Goal: Task Accomplishment & Management: Manage account settings

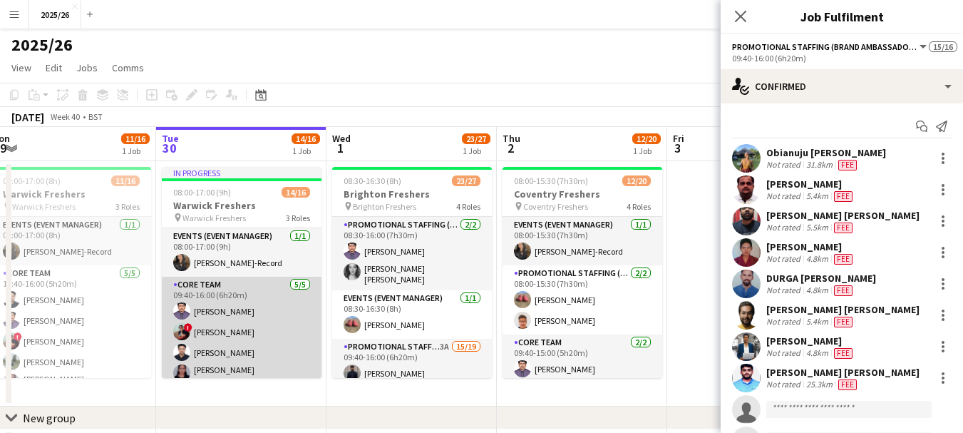
click at [274, 335] on app-card-role "Core Team [DATE] 09:40-16:00 (6h20m) [PERSON_NAME] ! [PERSON_NAME] [PERSON_NAME…" at bounding box center [242, 344] width 160 height 135
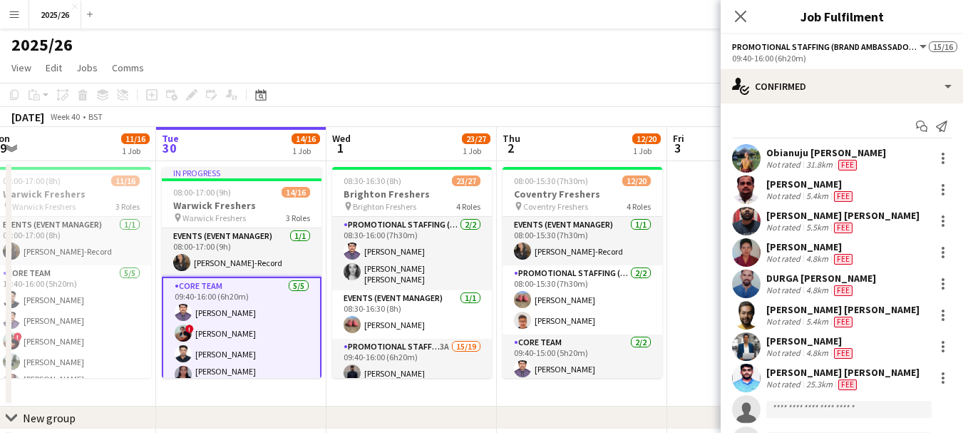
click at [274, 335] on app-card-role "Core Team [DATE] 09:40-16:00 (6h20m) [PERSON_NAME] ! [PERSON_NAME] [PERSON_NAME…" at bounding box center [242, 346] width 160 height 138
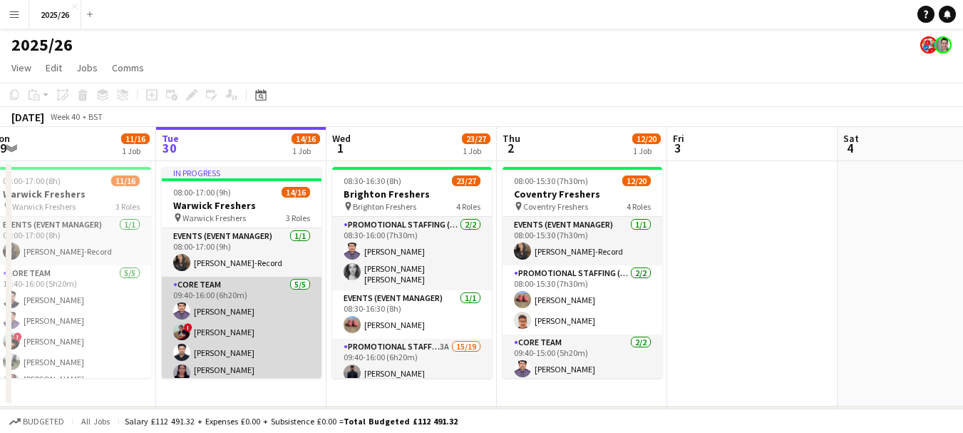
click at [247, 343] on app-card-role "Core Team [DATE] 09:40-16:00 (6h20m) [PERSON_NAME] ! [PERSON_NAME] [PERSON_NAME…" at bounding box center [242, 344] width 160 height 135
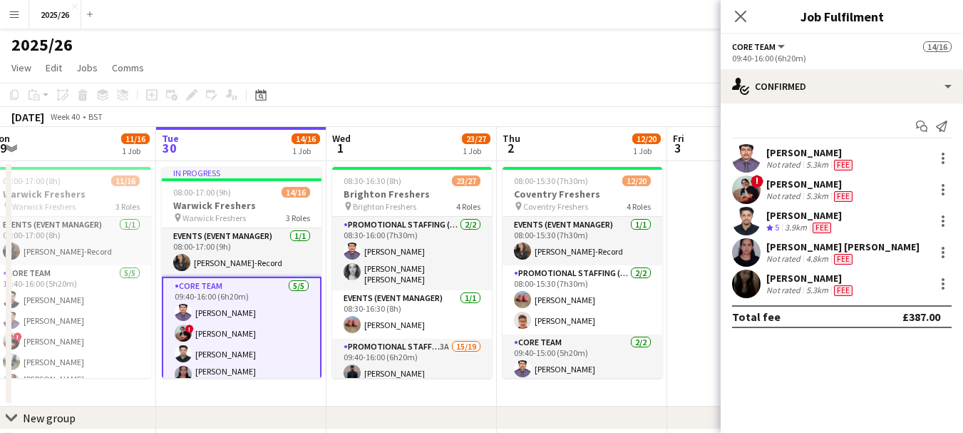
click at [747, 192] on app-user-avatar at bounding box center [746, 189] width 29 height 29
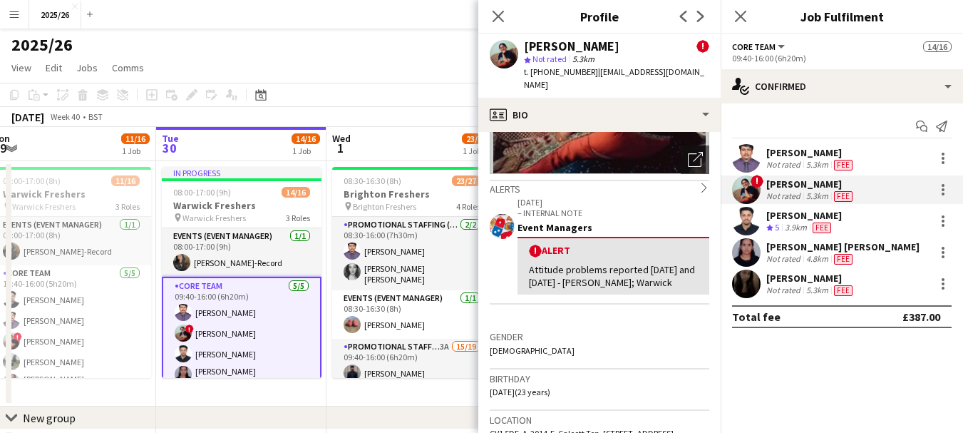
scroll to position [187, 0]
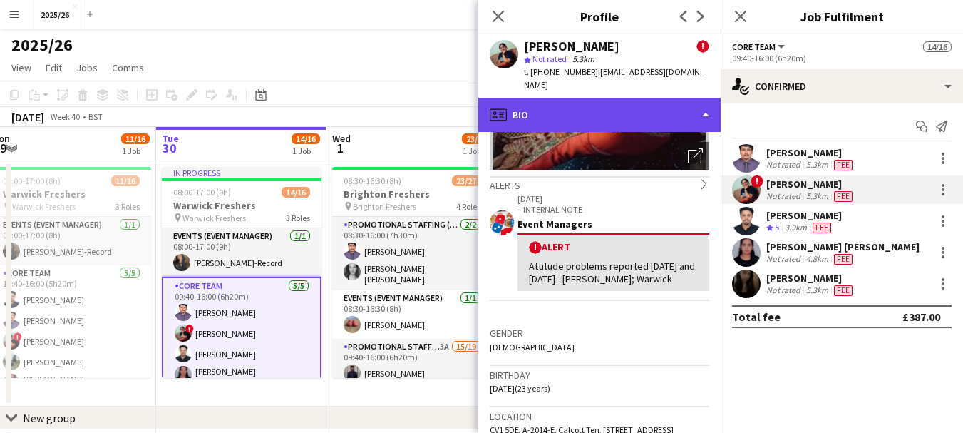
click at [635, 98] on div "profile Bio" at bounding box center [599, 115] width 242 height 34
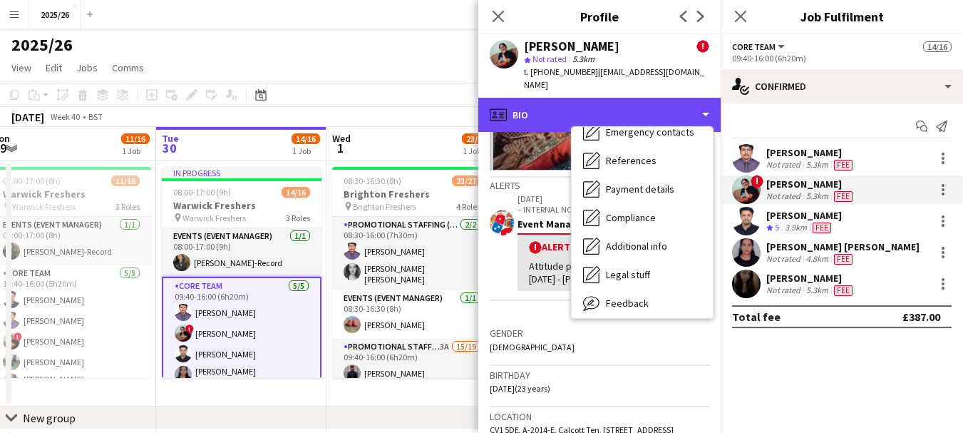
scroll to position [163, 0]
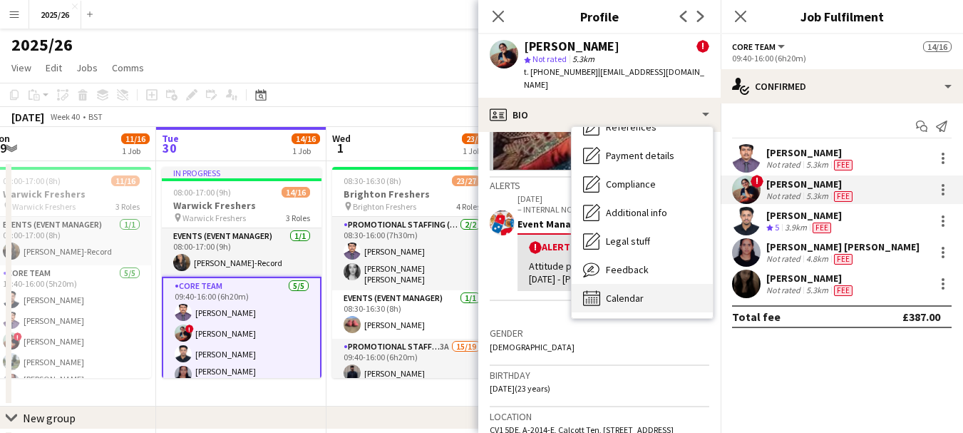
click at [673, 284] on div "Calendar Calendar" at bounding box center [642, 298] width 141 height 29
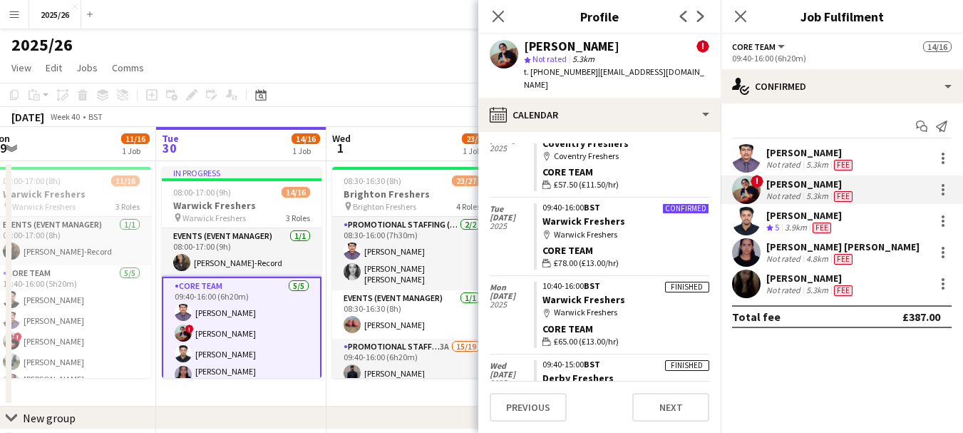
scroll to position [61, 0]
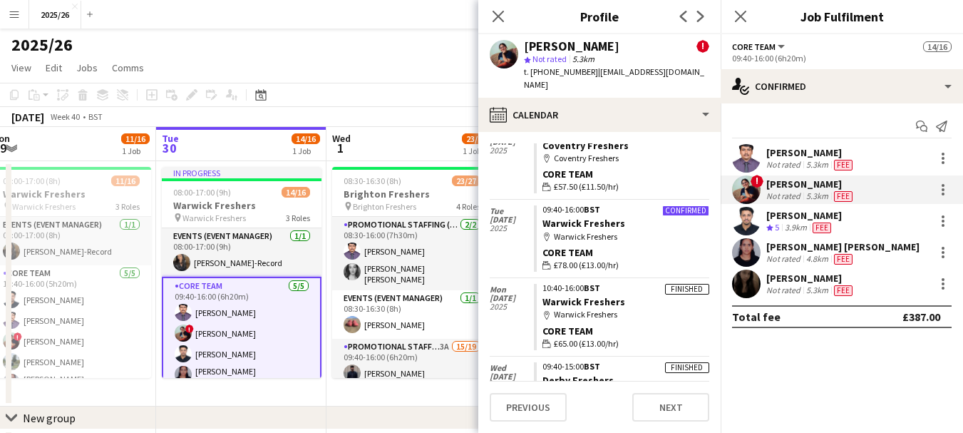
click at [640, 78] on div "t. [PHONE_NUMBER] | [EMAIL_ADDRESS][DOMAIN_NAME]" at bounding box center [616, 79] width 185 height 26
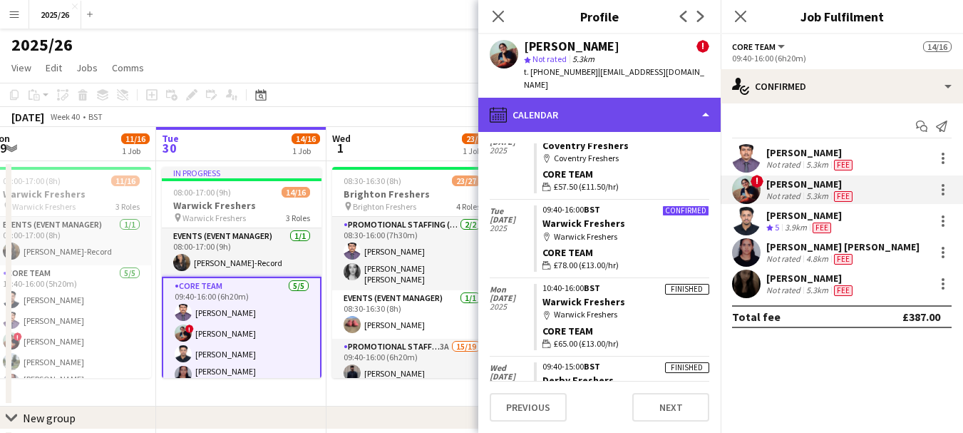
click at [647, 98] on div "calendar-full Calendar" at bounding box center [599, 115] width 242 height 34
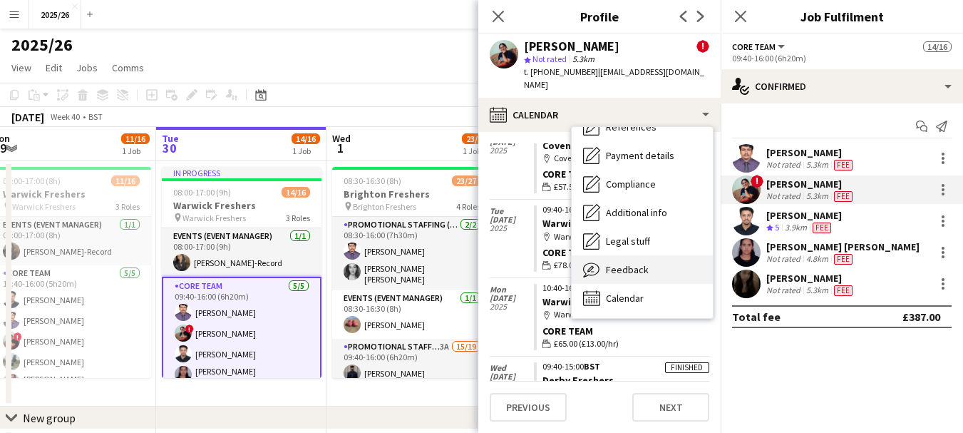
click at [654, 255] on div "Feedback Feedback" at bounding box center [642, 269] width 141 height 29
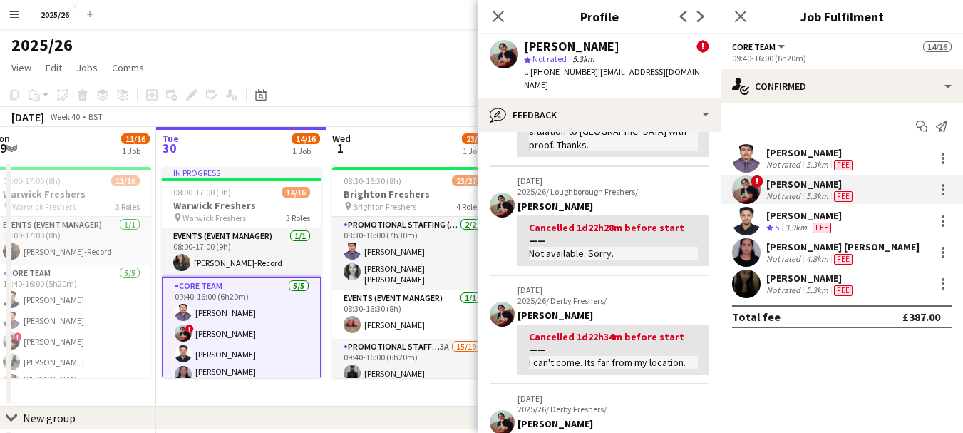
scroll to position [305, 0]
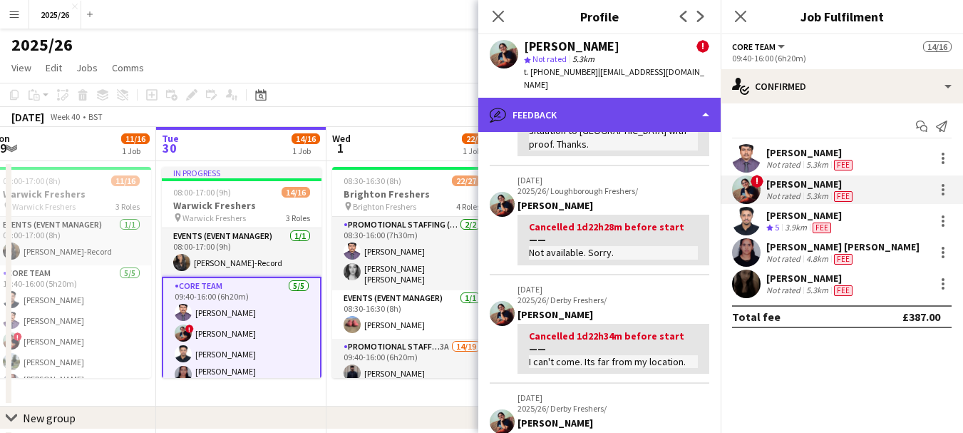
click at [656, 106] on div "bubble-pencil Feedback" at bounding box center [599, 115] width 242 height 34
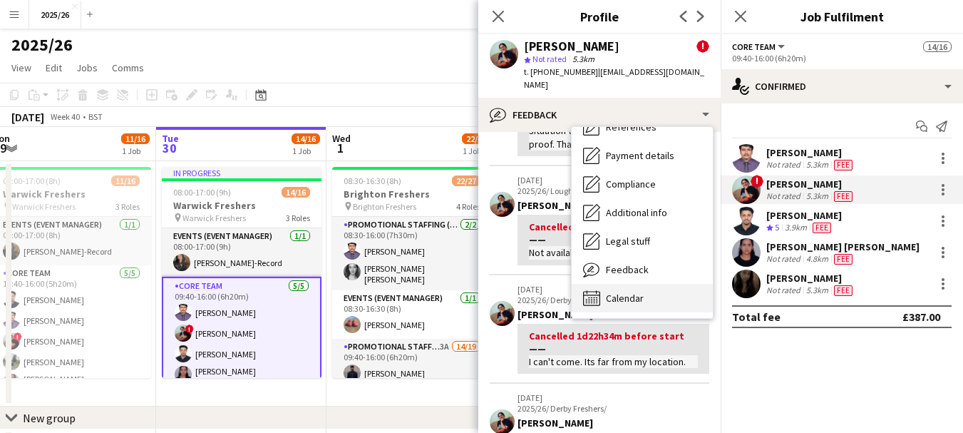
click at [673, 284] on div "Calendar Calendar" at bounding box center [642, 298] width 141 height 29
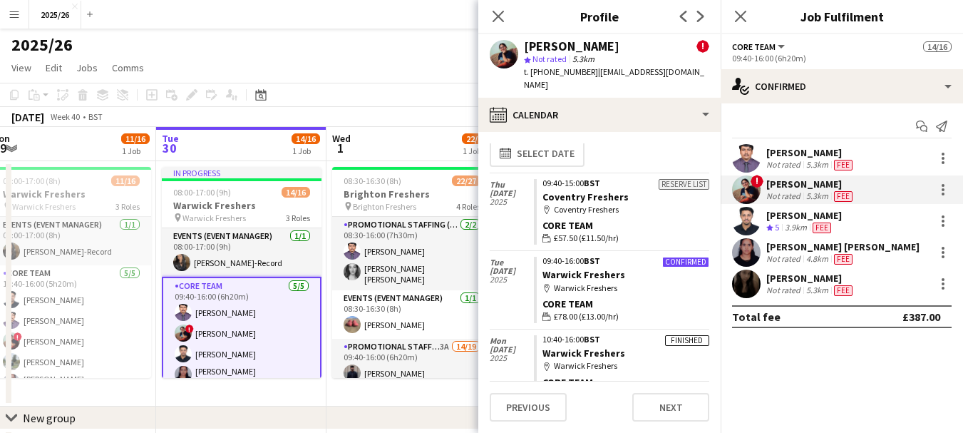
scroll to position [0, 0]
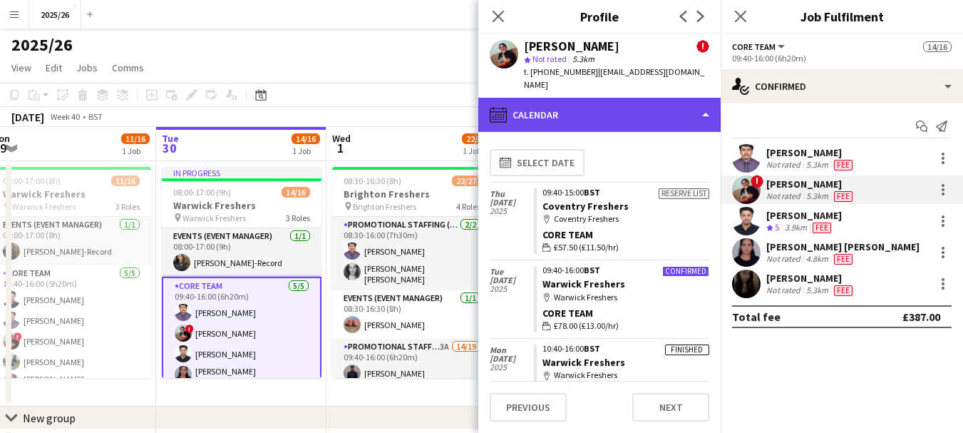
click at [572, 98] on div "calendar-full Calendar" at bounding box center [599, 115] width 242 height 34
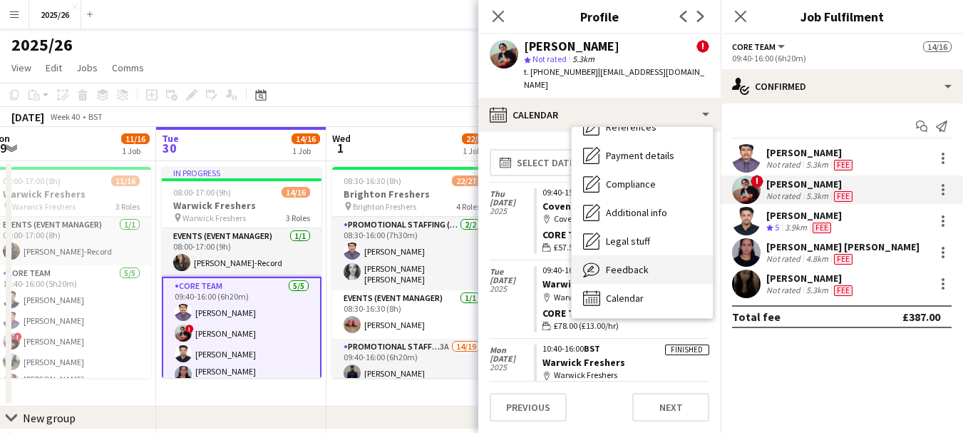
click at [647, 255] on div "Feedback Feedback" at bounding box center [642, 269] width 141 height 29
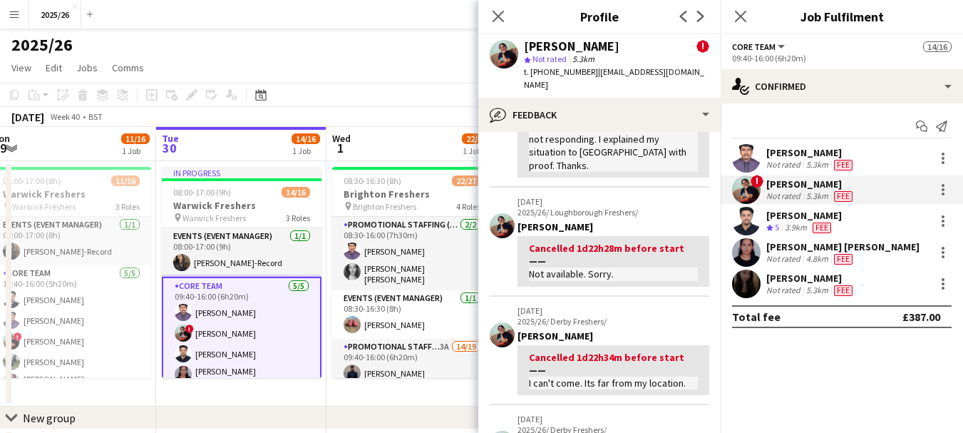
scroll to position [284, 0]
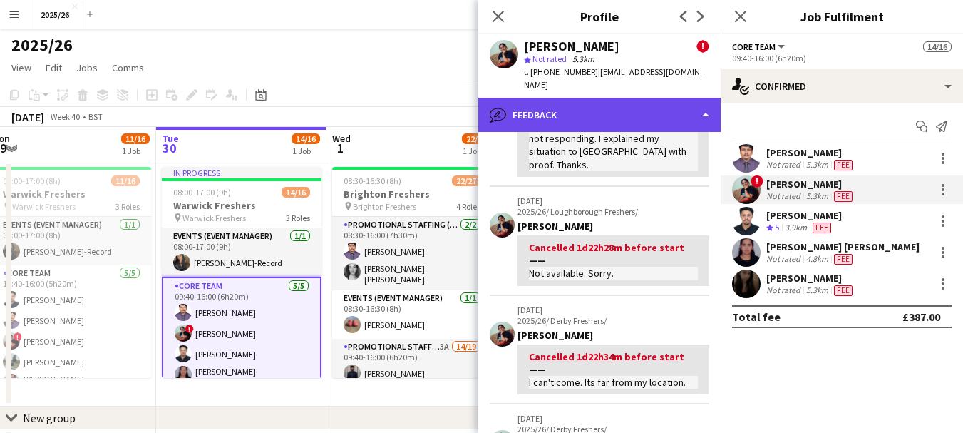
click at [658, 101] on div "bubble-pencil Feedback" at bounding box center [599, 115] width 242 height 34
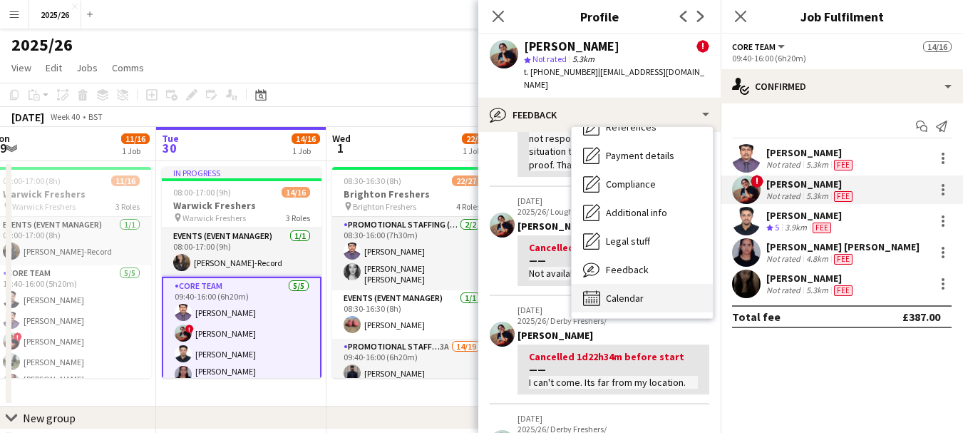
click at [678, 289] on div "Calendar Calendar" at bounding box center [642, 298] width 141 height 29
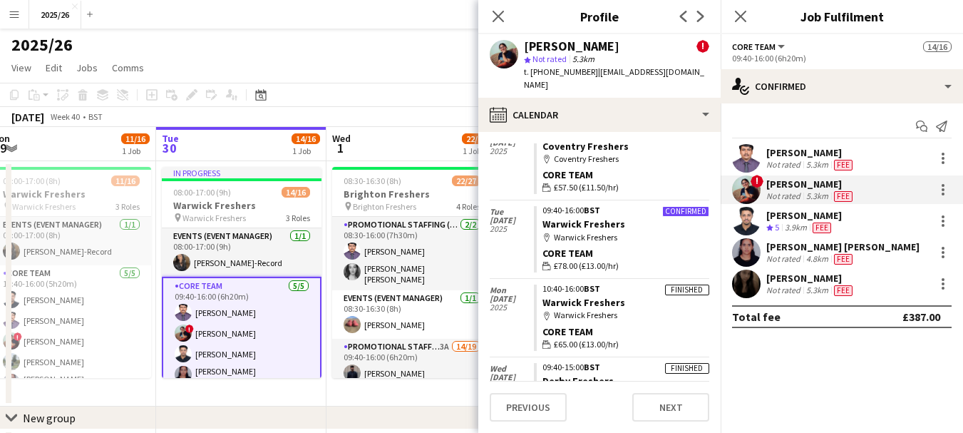
scroll to position [42, 0]
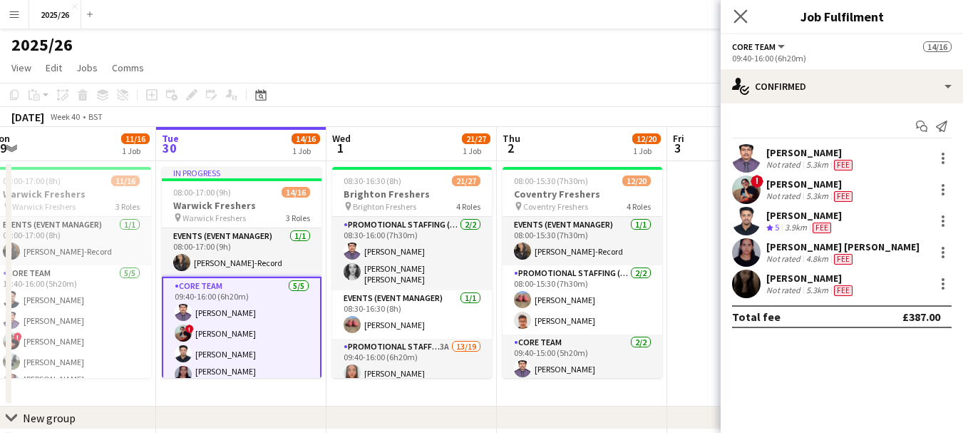
click at [750, 23] on app-icon "Close pop-in" at bounding box center [741, 16] width 21 height 21
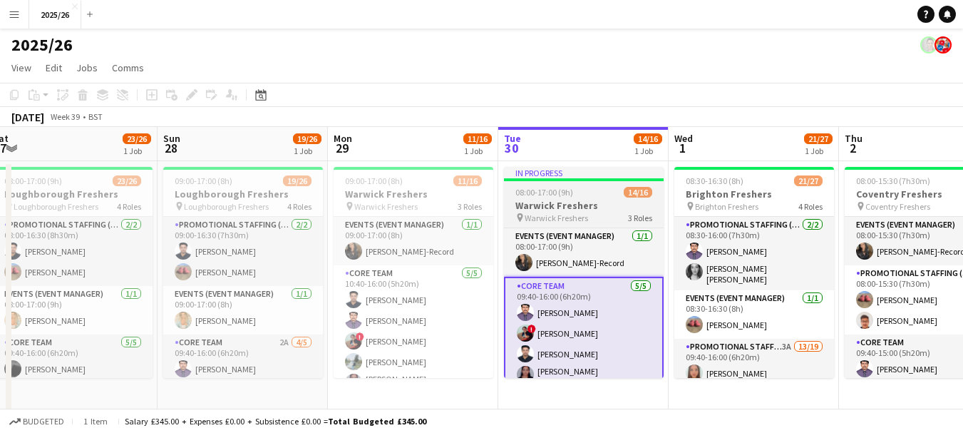
drag, startPoint x: 354, startPoint y: 128, endPoint x: 702, endPoint y: 214, distance: 357.6
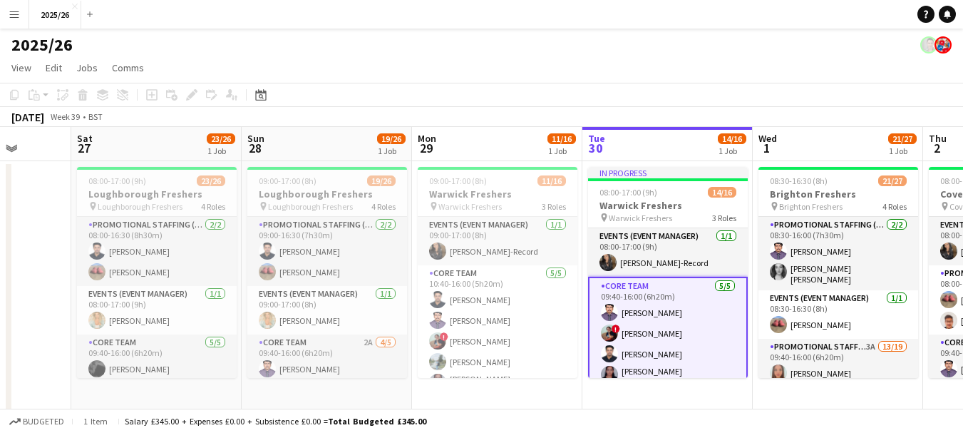
scroll to position [0, 379]
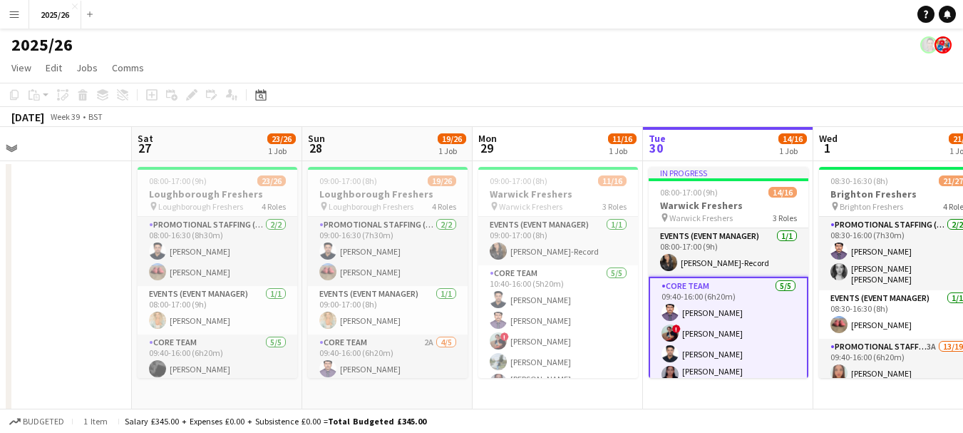
drag, startPoint x: 372, startPoint y: 257, endPoint x: 603, endPoint y: 266, distance: 231.2
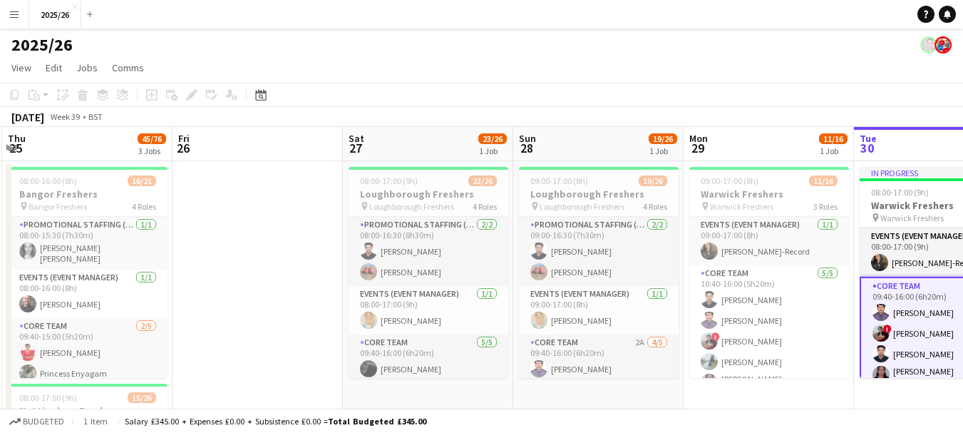
drag, startPoint x: 143, startPoint y: 214, endPoint x: 742, endPoint y: 206, distance: 599.7
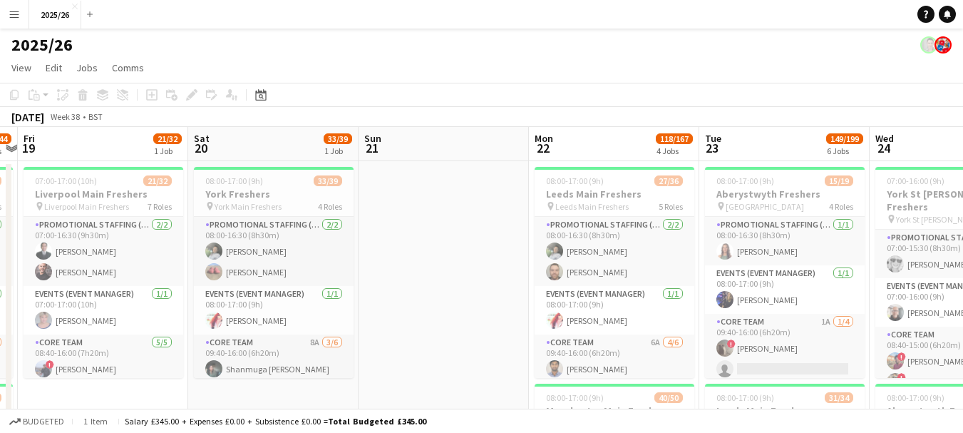
drag, startPoint x: 199, startPoint y: 237, endPoint x: 677, endPoint y: 322, distance: 485.0
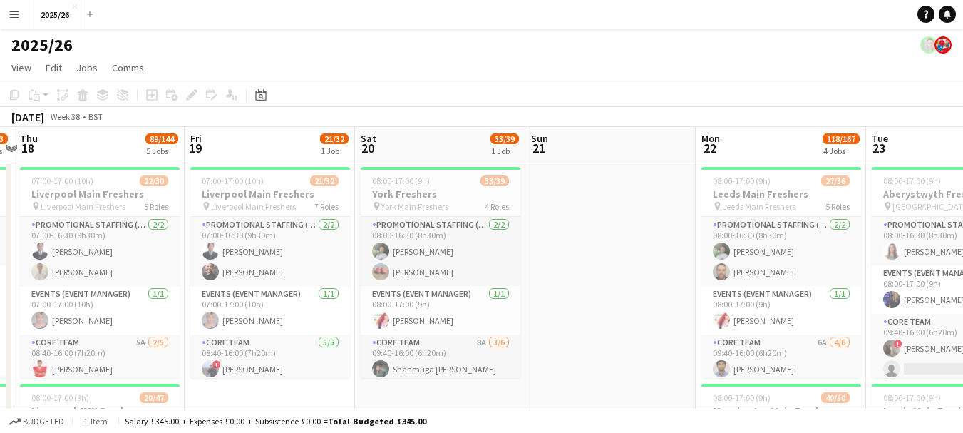
scroll to position [0, 309]
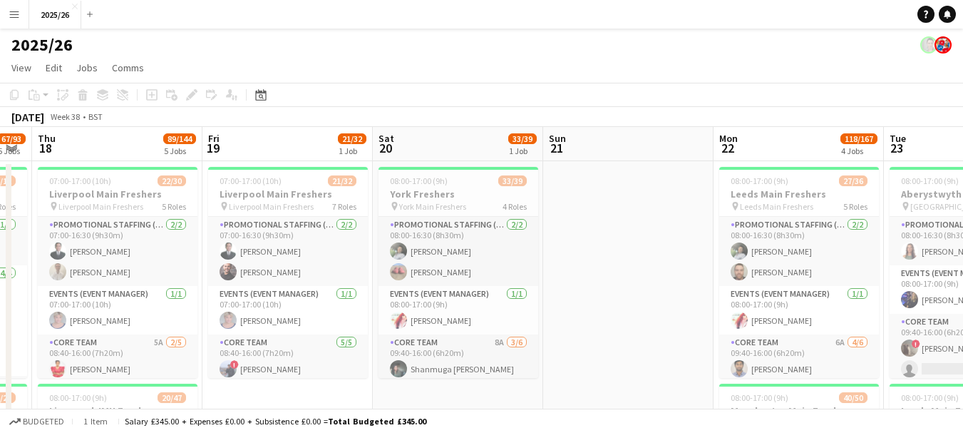
drag, startPoint x: 207, startPoint y: 255, endPoint x: 533, endPoint y: 277, distance: 326.5
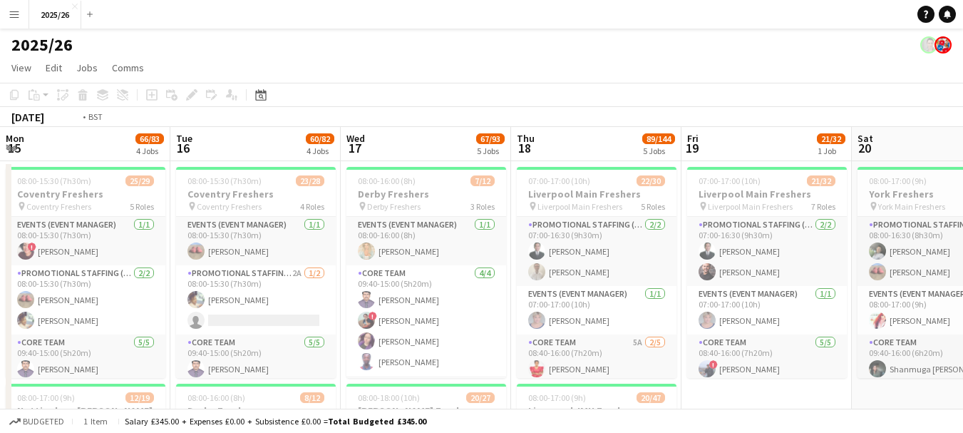
drag, startPoint x: 667, startPoint y: 235, endPoint x: 967, endPoint y: 181, distance: 305.7
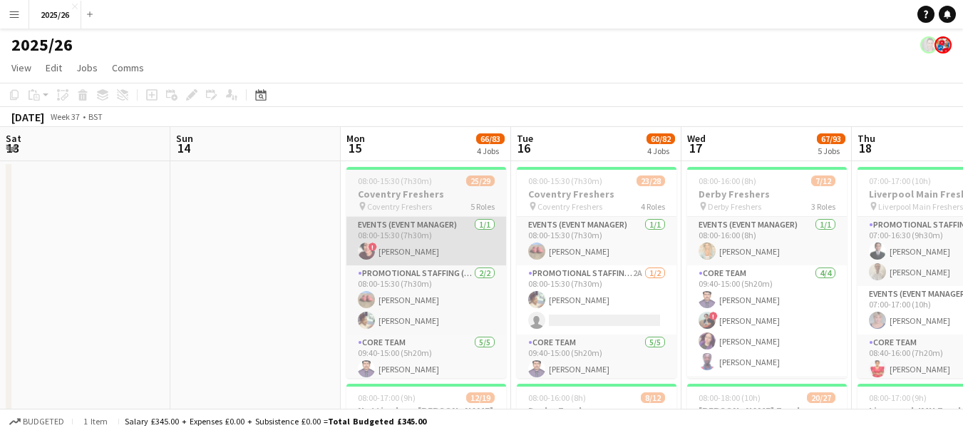
scroll to position [0, 486]
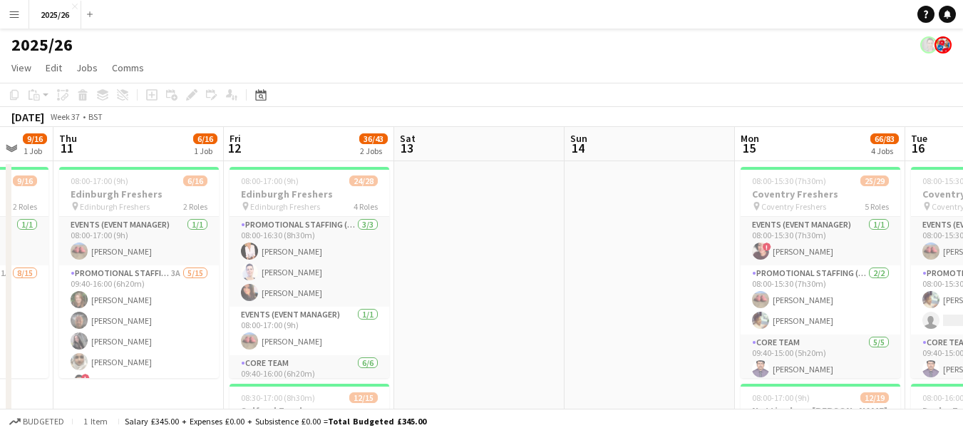
drag, startPoint x: 152, startPoint y: 244, endPoint x: 731, endPoint y: 232, distance: 579.0
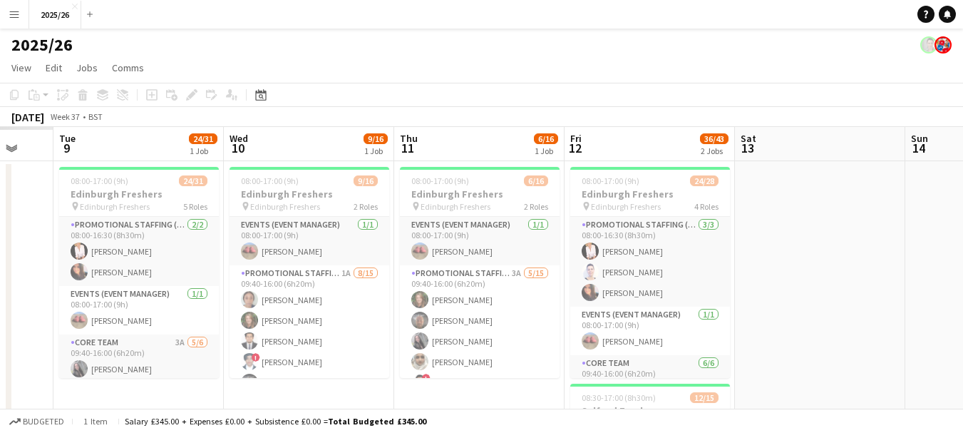
scroll to position [0, 493]
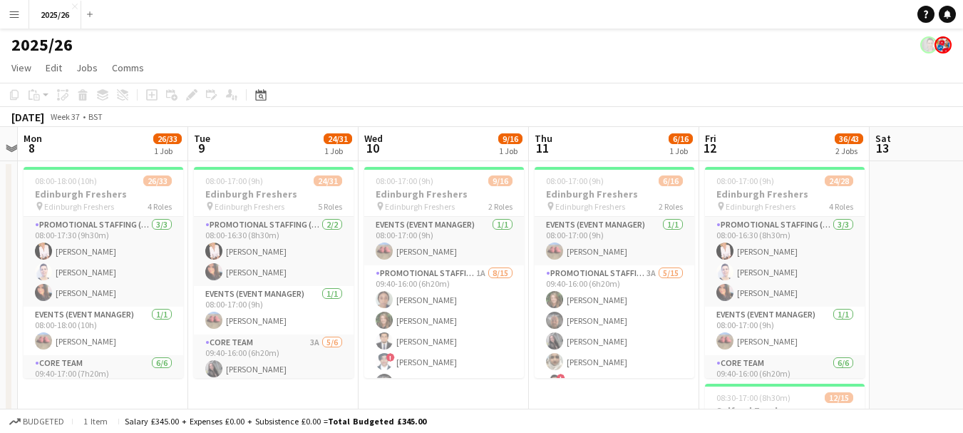
drag, startPoint x: 189, startPoint y: 240, endPoint x: 662, endPoint y: 254, distance: 472.9
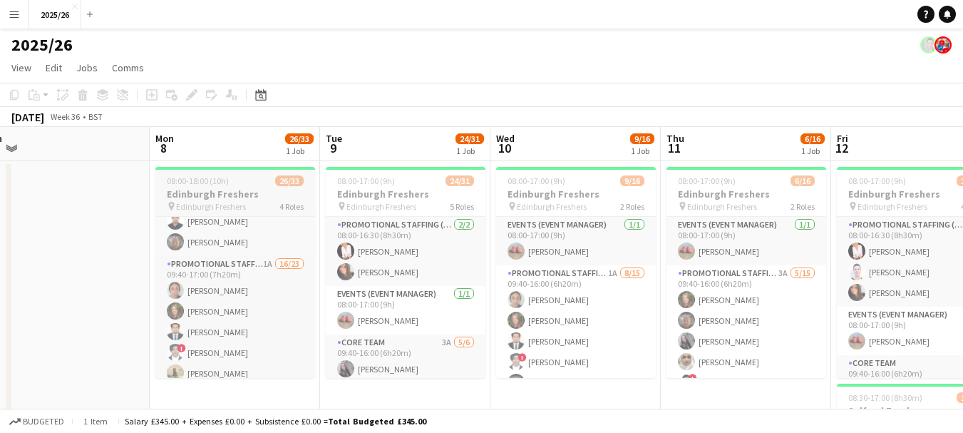
scroll to position [230, 0]
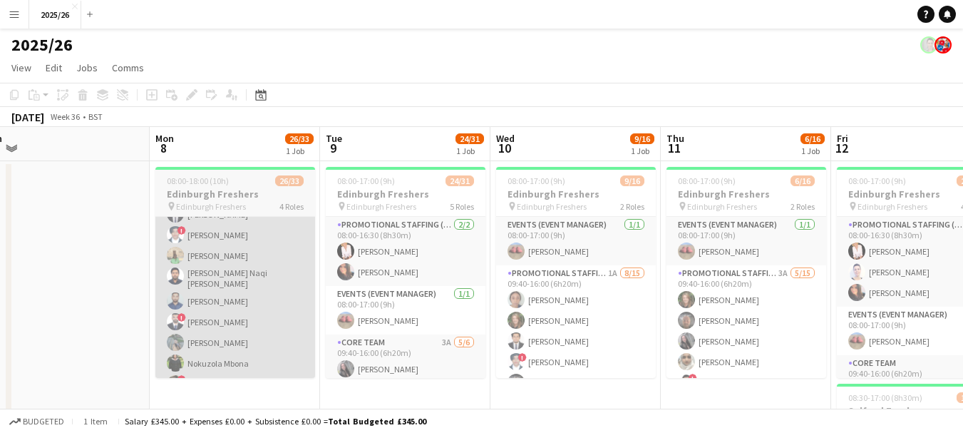
click at [232, 322] on app-card-role "Promotional Staffing (Brand Ambassadors) 1A 16/23 09:40-17:00 (7h20m) [PERSON_N…" at bounding box center [235, 392] width 160 height 508
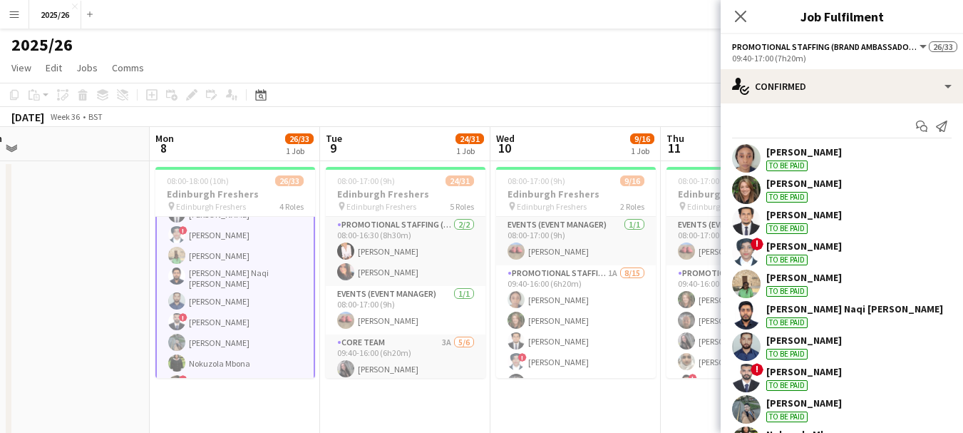
scroll to position [288, 0]
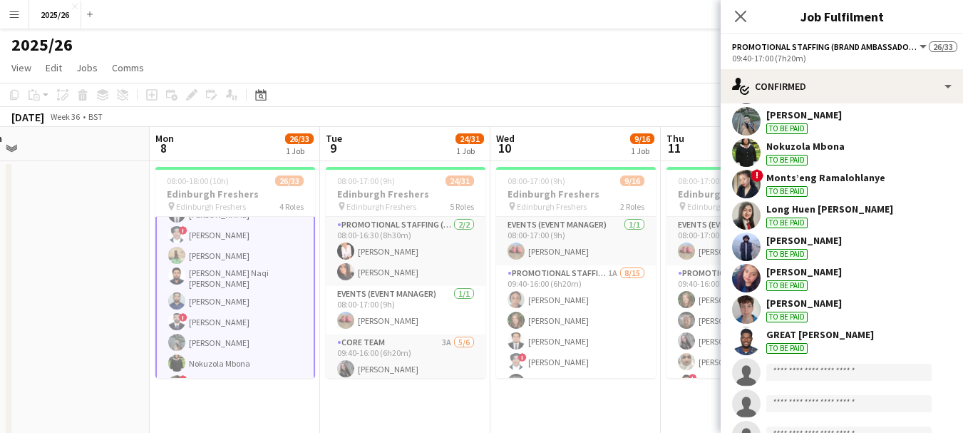
click at [773, 132] on div "To be paid" at bounding box center [786, 128] width 41 height 11
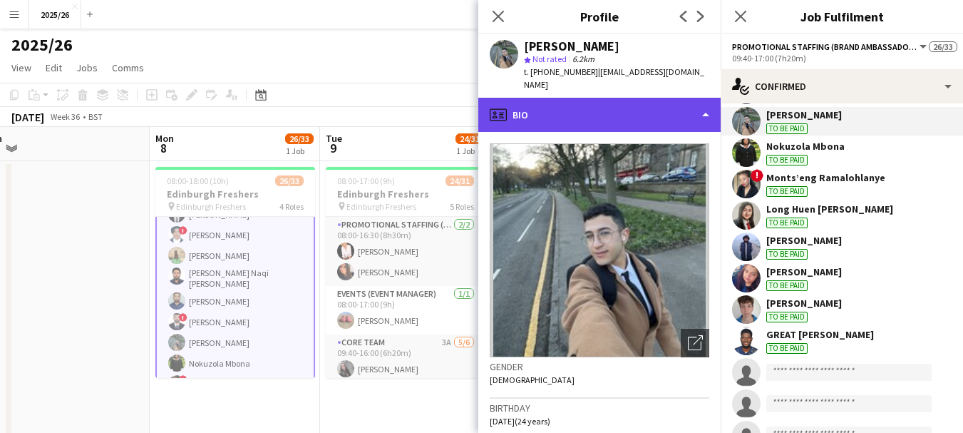
click at [652, 103] on div "profile Bio" at bounding box center [599, 115] width 242 height 34
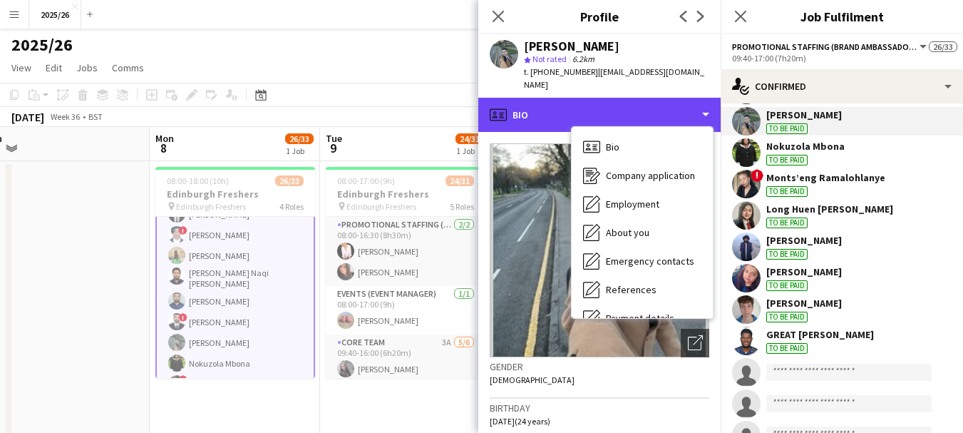
scroll to position [163, 0]
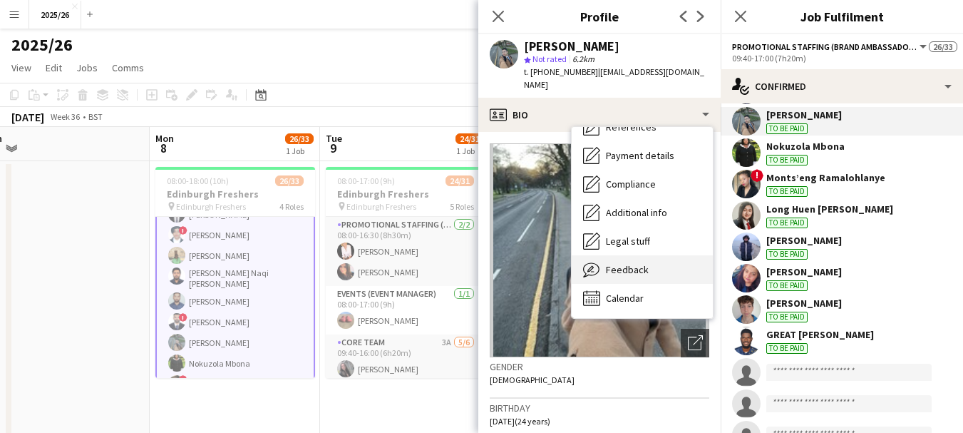
click at [631, 266] on div "Feedback Feedback" at bounding box center [642, 269] width 141 height 29
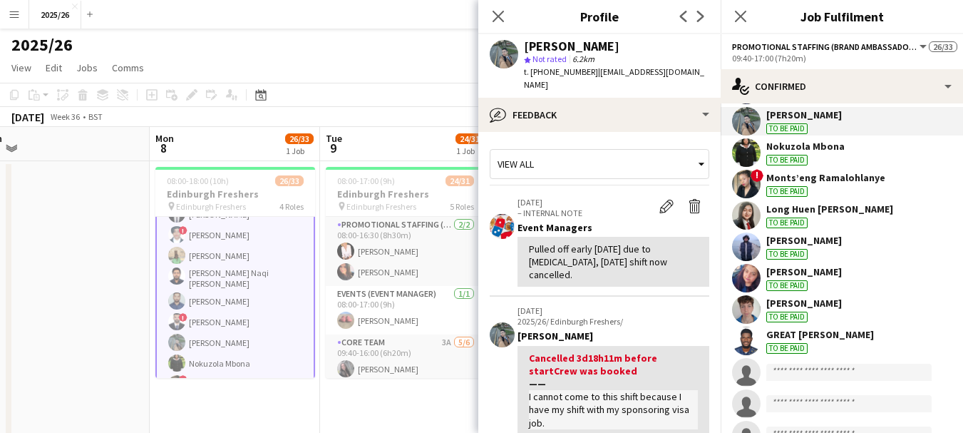
click at [567, 81] on div "[PERSON_NAME] star Not rated 6.2km t. [PHONE_NUMBER] | [EMAIL_ADDRESS][DOMAIN_N…" at bounding box center [599, 65] width 242 height 63
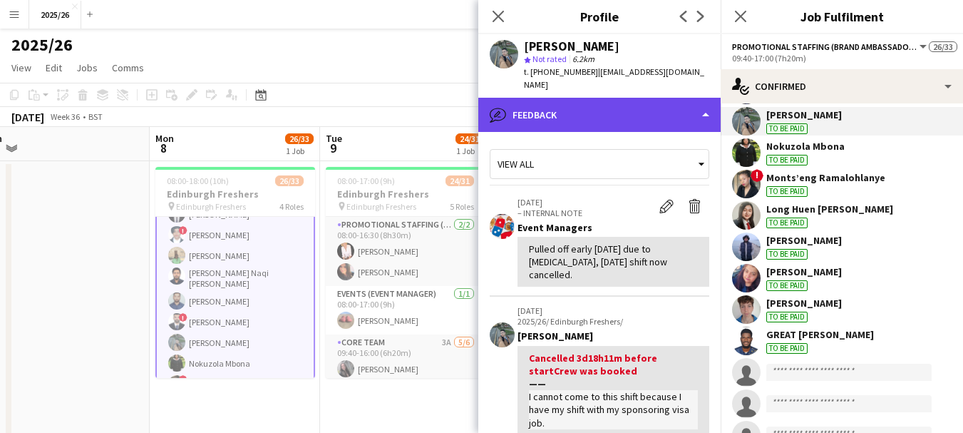
click at [606, 99] on div "bubble-pencil Feedback" at bounding box center [599, 115] width 242 height 34
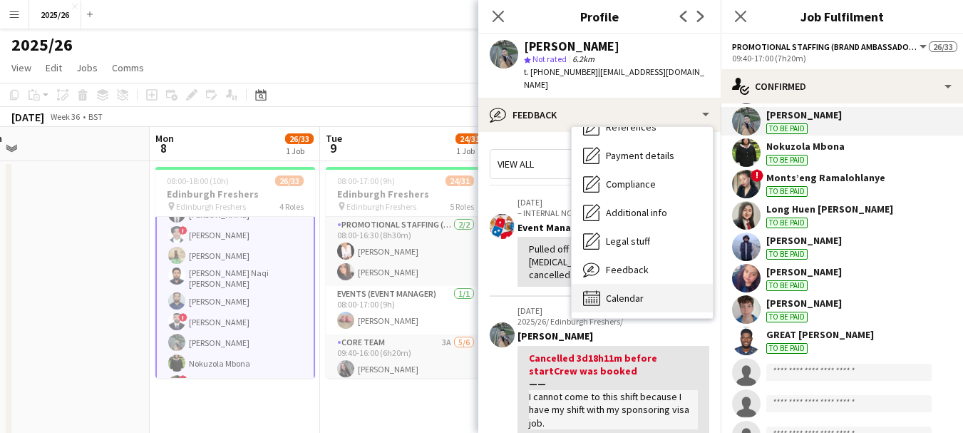
click at [658, 285] on div "Calendar Calendar" at bounding box center [642, 298] width 141 height 29
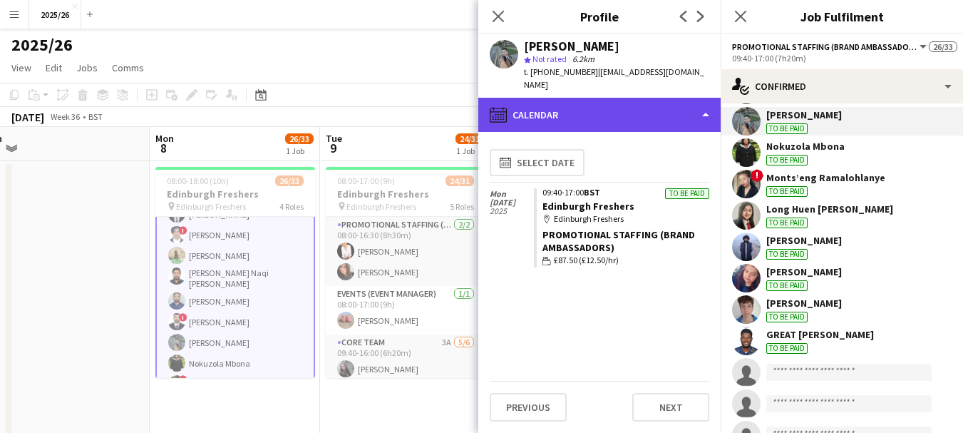
click at [627, 98] on div "calendar-full Calendar" at bounding box center [599, 115] width 242 height 34
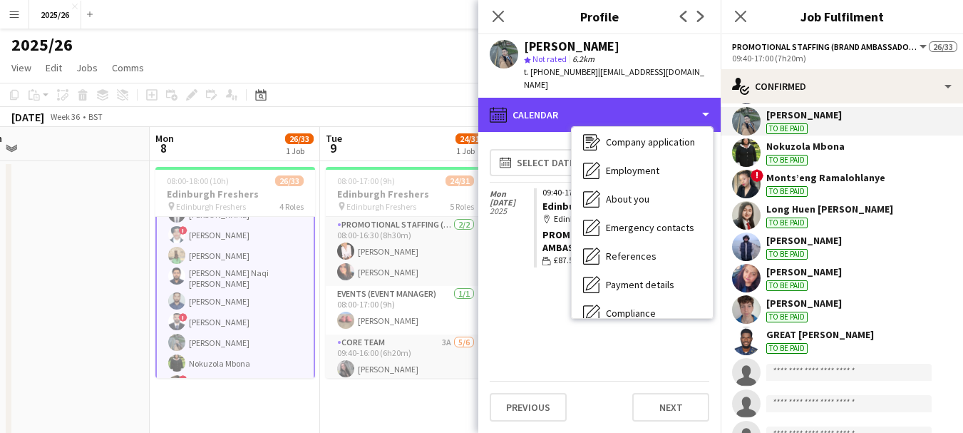
scroll to position [0, 0]
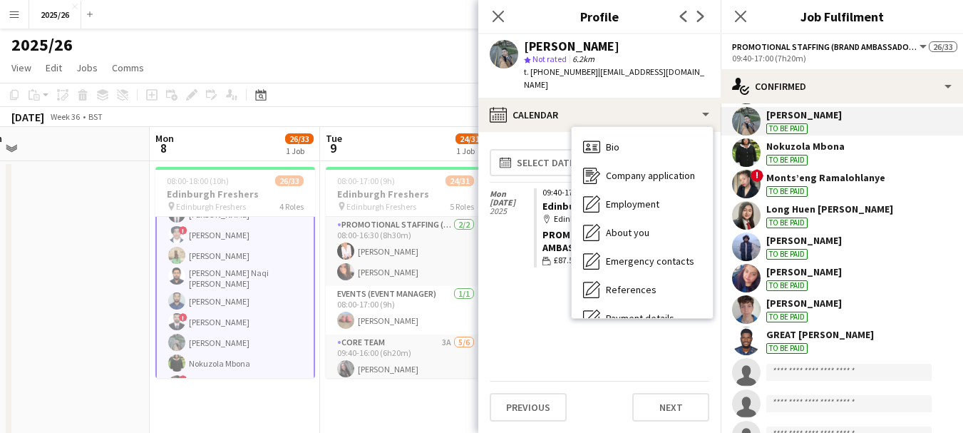
click at [852, 110] on div "[PERSON_NAME] To be paid" at bounding box center [842, 121] width 242 height 29
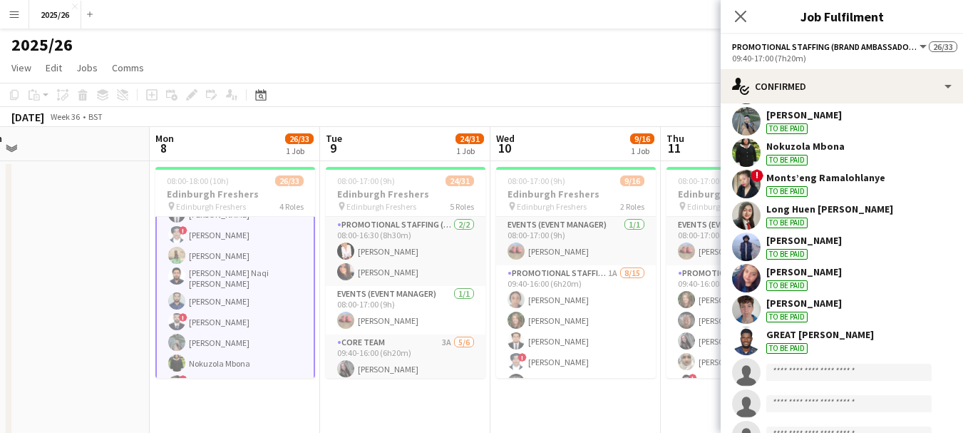
click at [893, 118] on div "[PERSON_NAME] To be paid" at bounding box center [842, 121] width 242 height 29
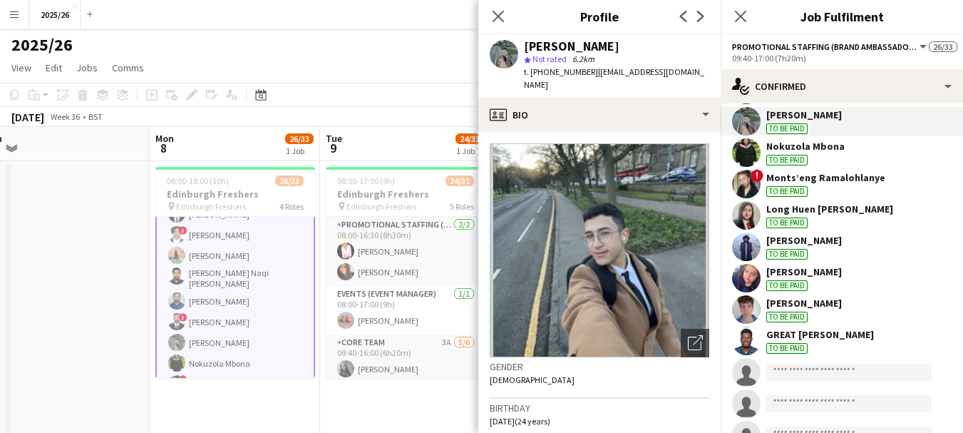
scroll to position [207, 0]
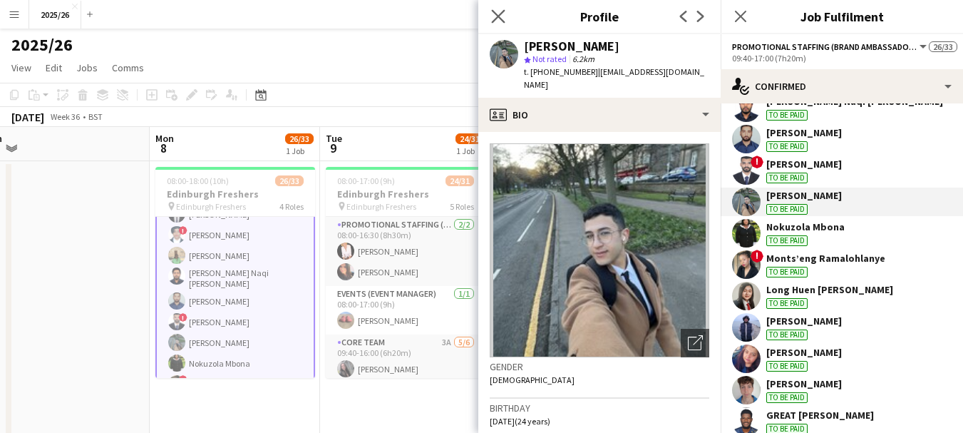
click at [491, 20] on app-icon "Close pop-in" at bounding box center [498, 16] width 21 height 21
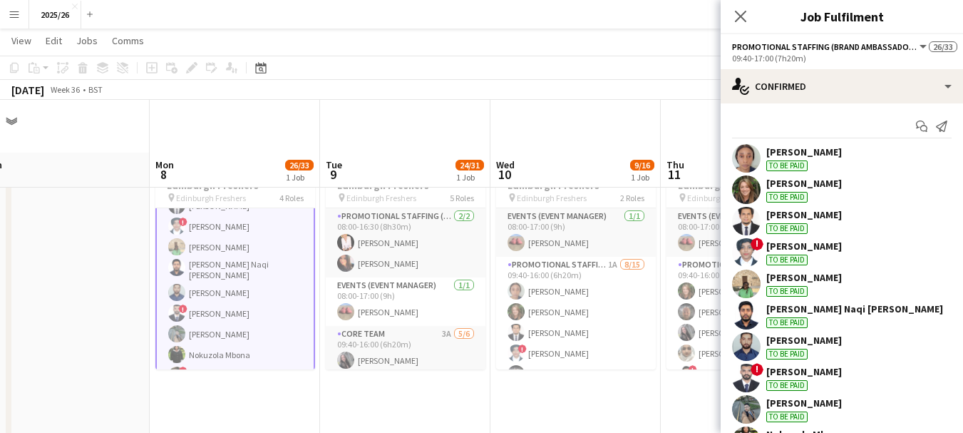
scroll to position [0, 0]
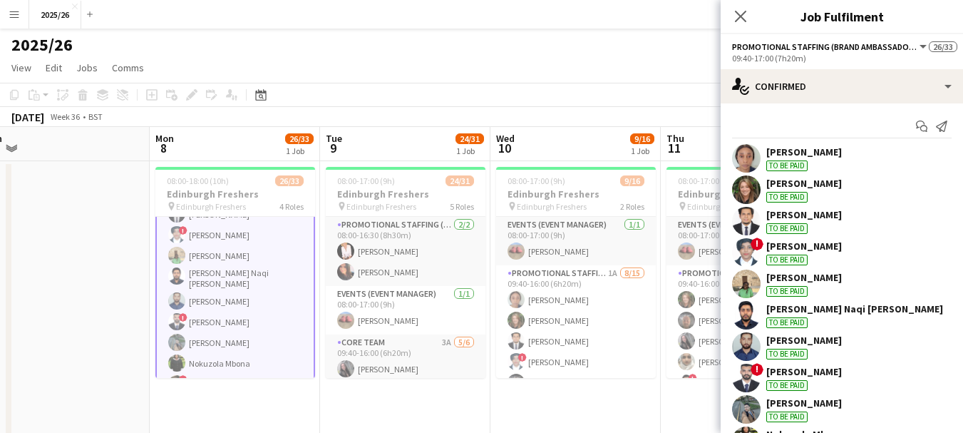
click at [838, 208] on div "[PERSON_NAME] To be paid" at bounding box center [842, 221] width 242 height 29
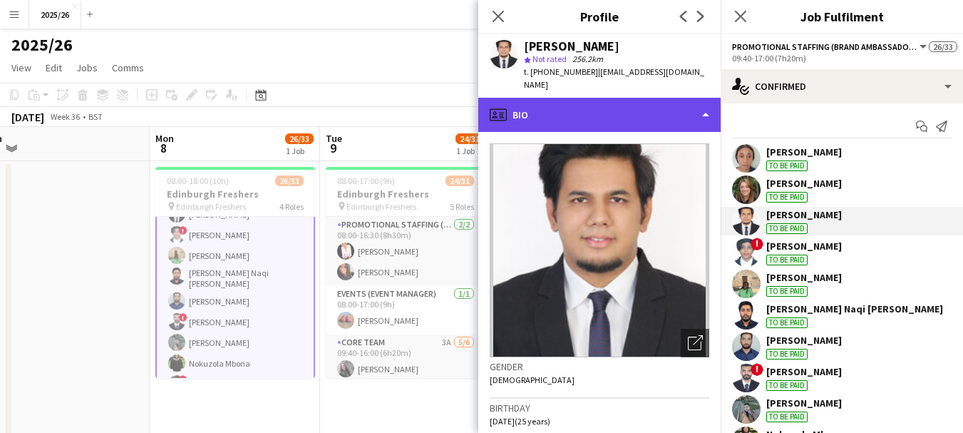
click at [677, 100] on div "profile Bio" at bounding box center [599, 115] width 242 height 34
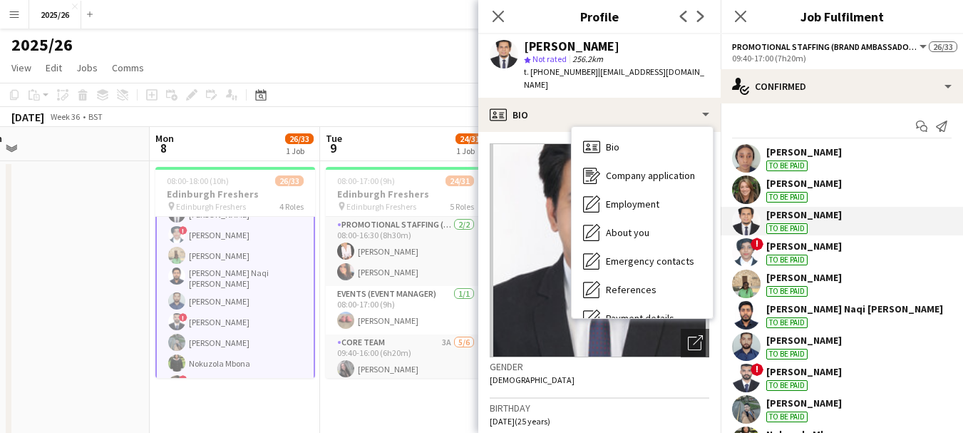
click at [816, 251] on div "[PERSON_NAME]" at bounding box center [804, 246] width 76 height 13
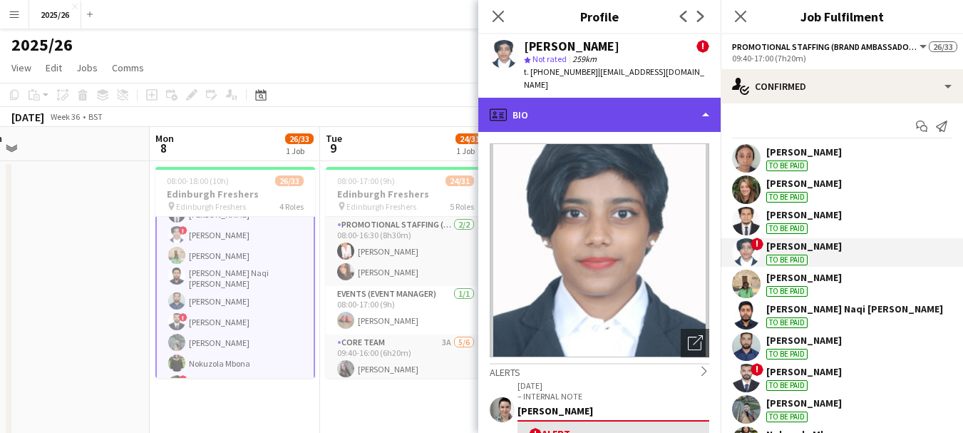
click at [690, 104] on div "profile Bio" at bounding box center [599, 115] width 242 height 34
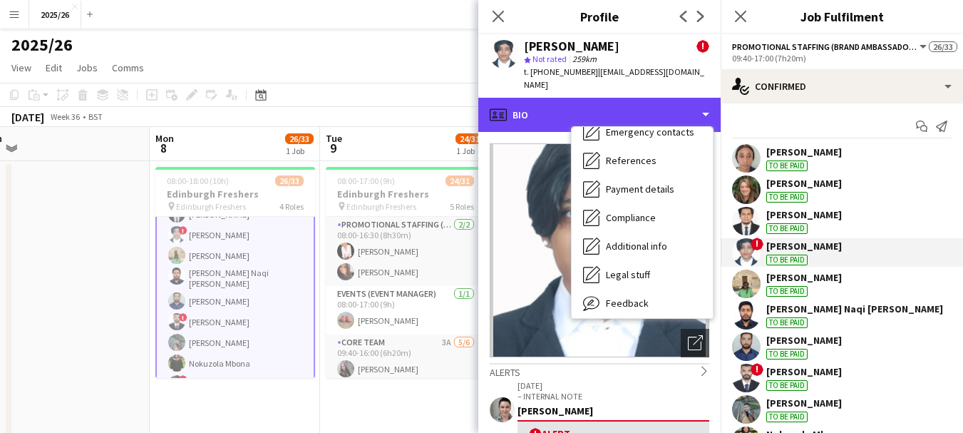
scroll to position [163, 0]
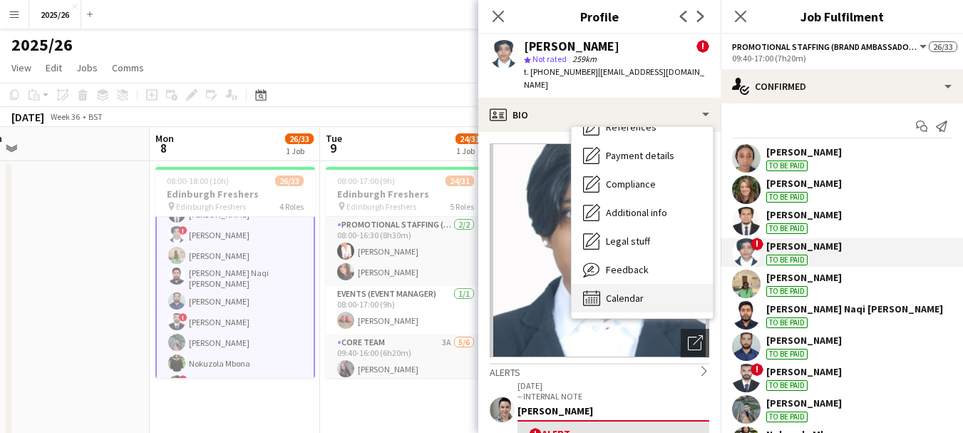
click at [630, 292] on span "Calendar" at bounding box center [625, 298] width 38 height 13
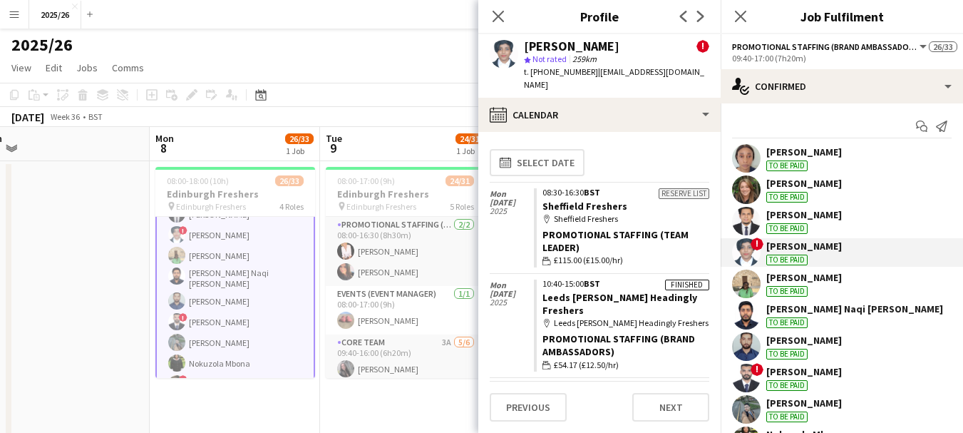
click at [202, 284] on app-card-role "Promotional Staffing (Brand Ambassadors) 1A 16/23 09:40-17:00 (7h20m) [PERSON_N…" at bounding box center [235, 392] width 160 height 510
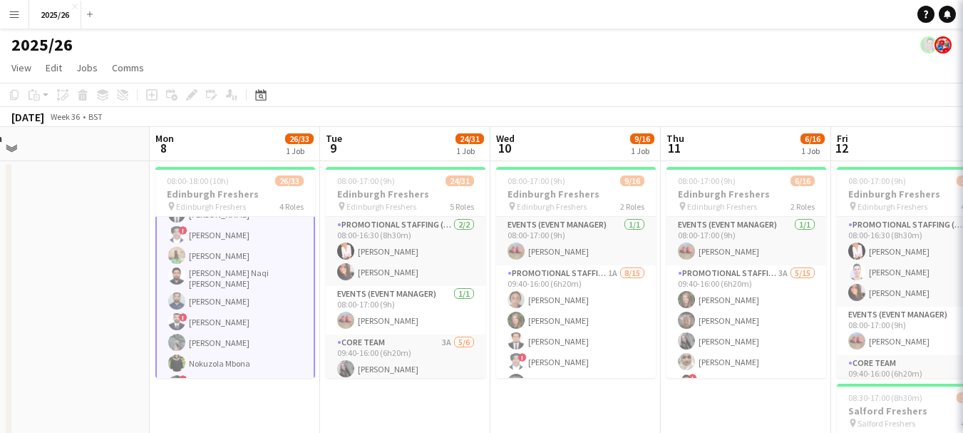
scroll to position [369, 0]
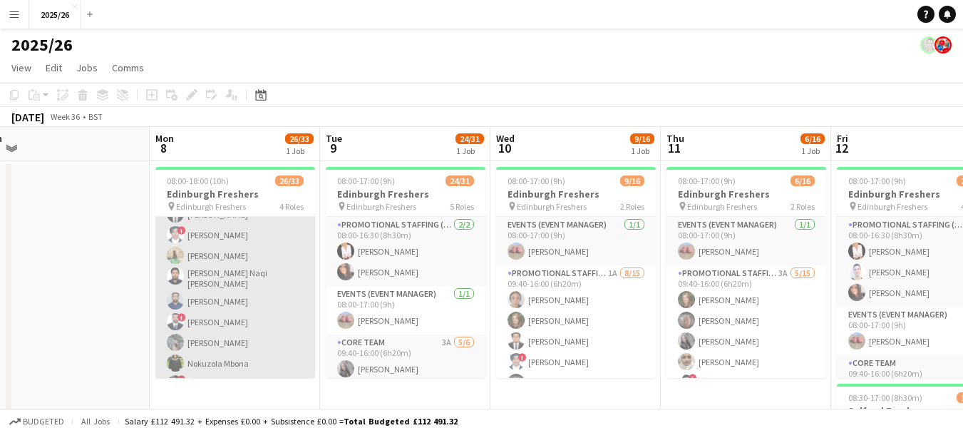
click at [230, 312] on app-card-role "Promotional Staffing (Brand Ambassadors) 1A 16/23 09:40-17:00 (7h20m) [PERSON_N…" at bounding box center [235, 392] width 160 height 508
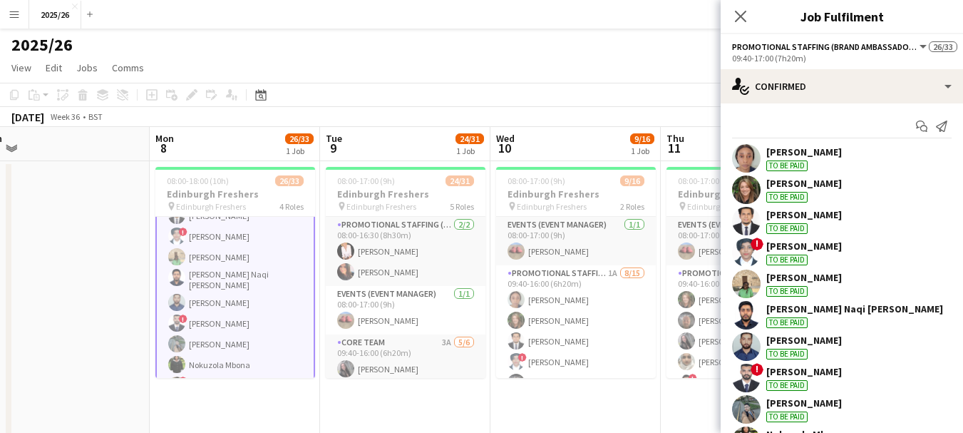
scroll to position [370, 0]
click at [842, 243] on div "[PERSON_NAME]" at bounding box center [804, 246] width 76 height 13
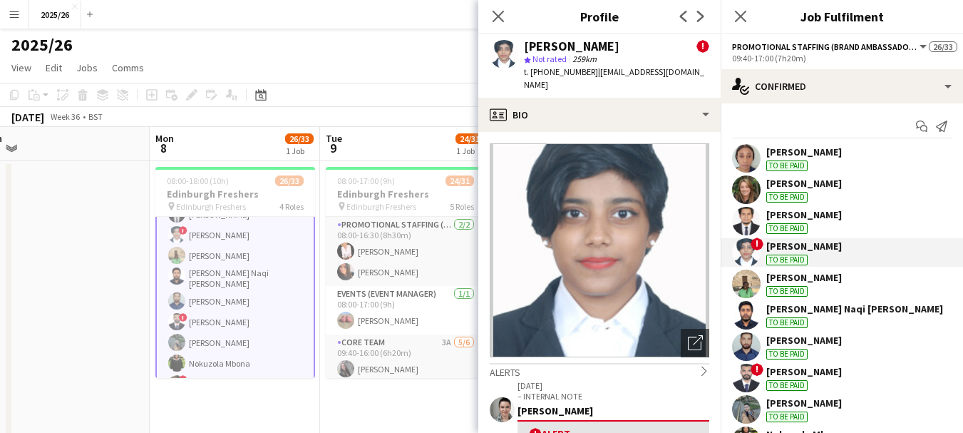
drag, startPoint x: 853, startPoint y: 243, endPoint x: 884, endPoint y: 255, distance: 33.4
click at [884, 255] on div "! [PERSON_NAME] To be paid" at bounding box center [842, 252] width 242 height 29
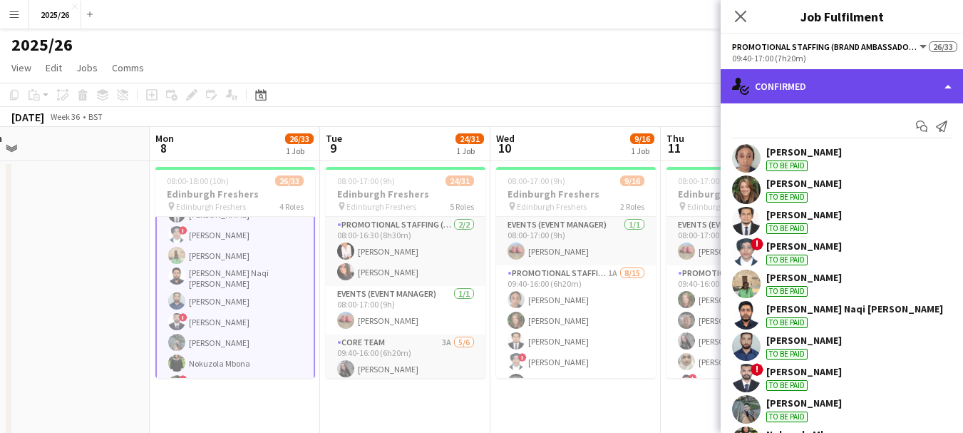
click at [809, 100] on div "single-neutral-actions-check-2 Confirmed" at bounding box center [842, 86] width 242 height 34
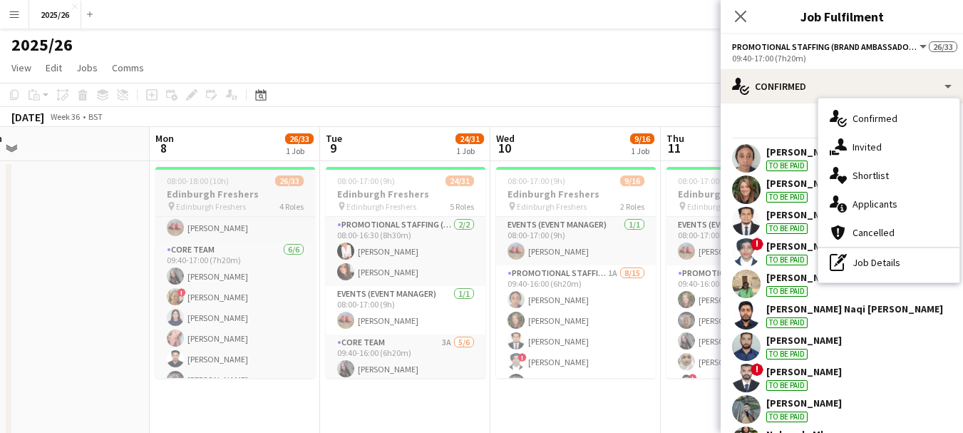
scroll to position [114, 0]
click at [273, 234] on app-card-role "Events (Event Manager) [DATE] 08:00-18:00 (10h) [PERSON_NAME]" at bounding box center [235, 217] width 160 height 48
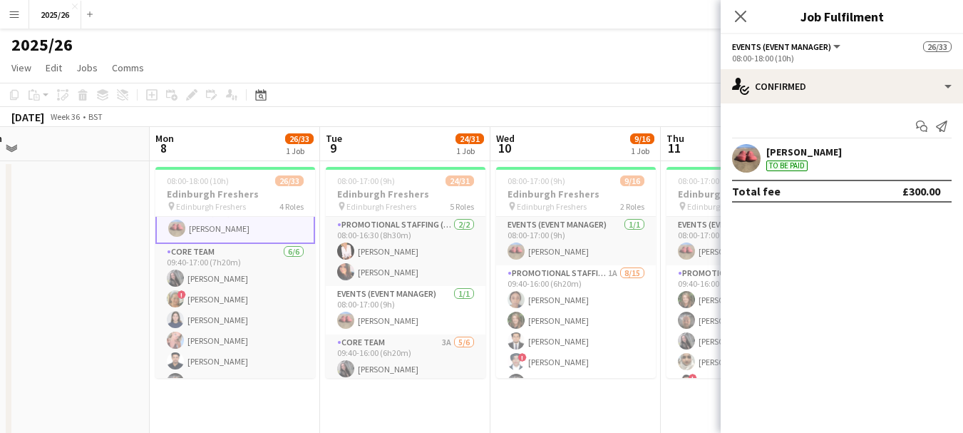
scroll to position [116, 0]
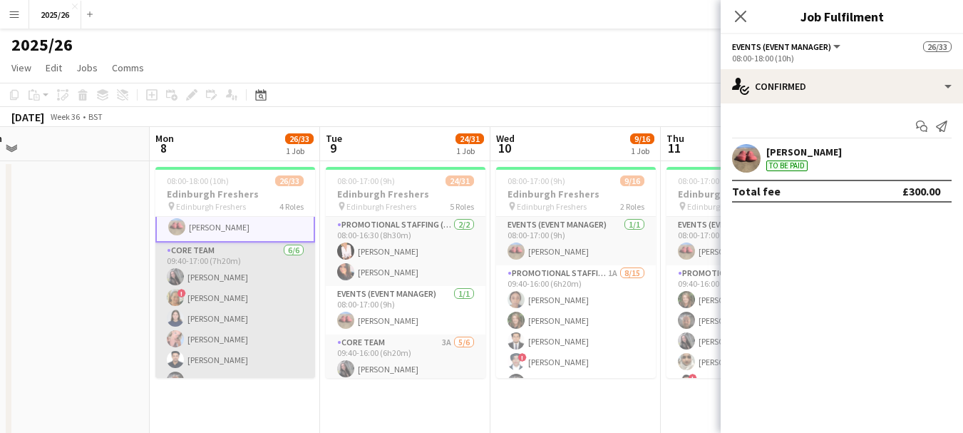
click at [271, 252] on app-card-role "Core Team [DATE] 09:40-17:00 (7h20m) [PERSON_NAME] ! [PERSON_NAME] [PERSON_NAME…" at bounding box center [235, 318] width 160 height 152
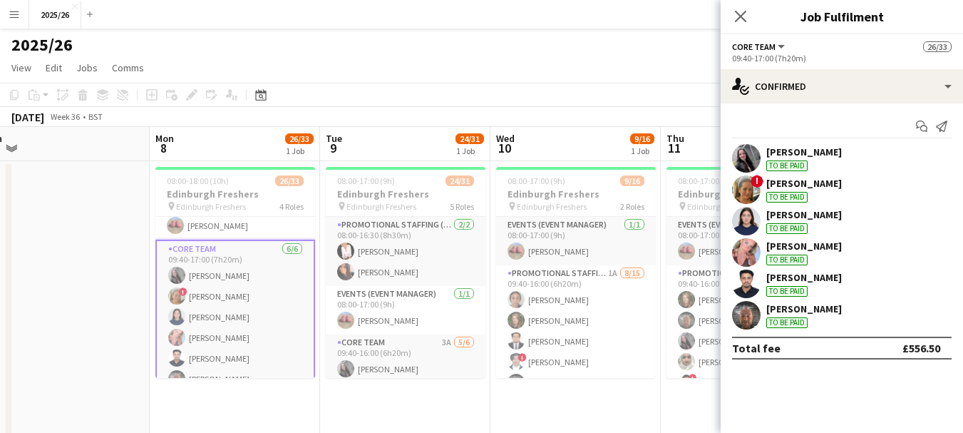
scroll to position [114, 0]
click at [744, 8] on app-icon "Close pop-in" at bounding box center [741, 16] width 21 height 21
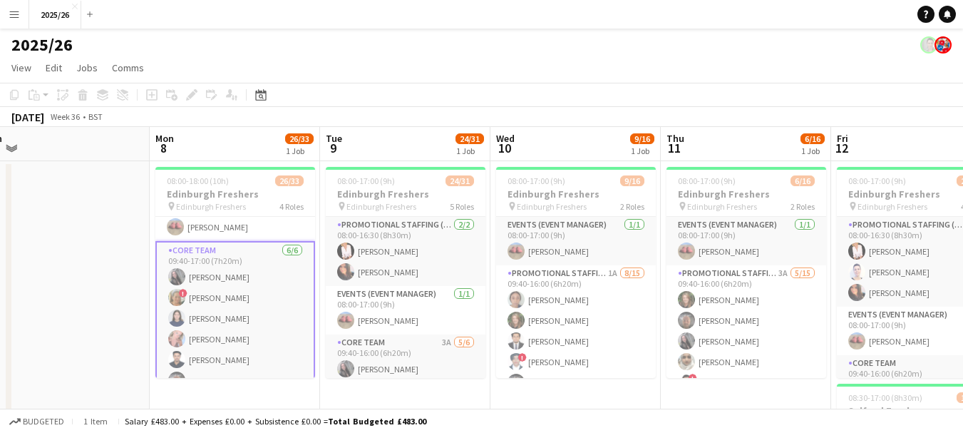
drag, startPoint x: 714, startPoint y: 232, endPoint x: 779, endPoint y: 191, distance: 77.2
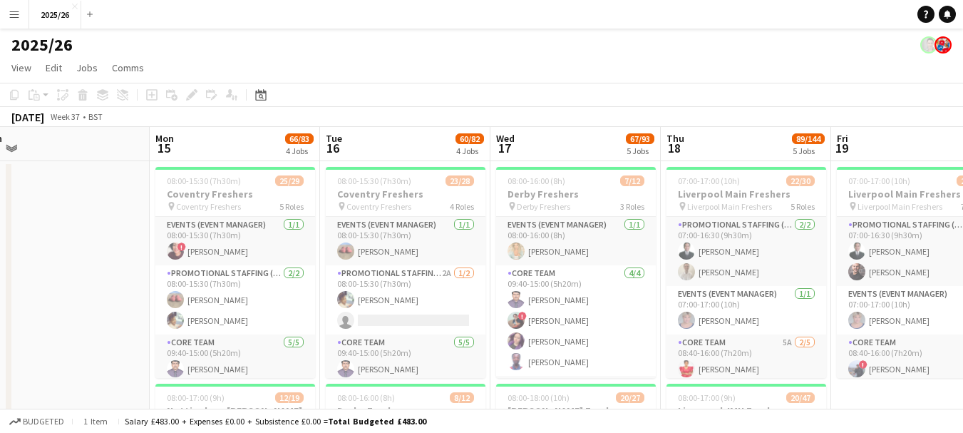
scroll to position [0, 676]
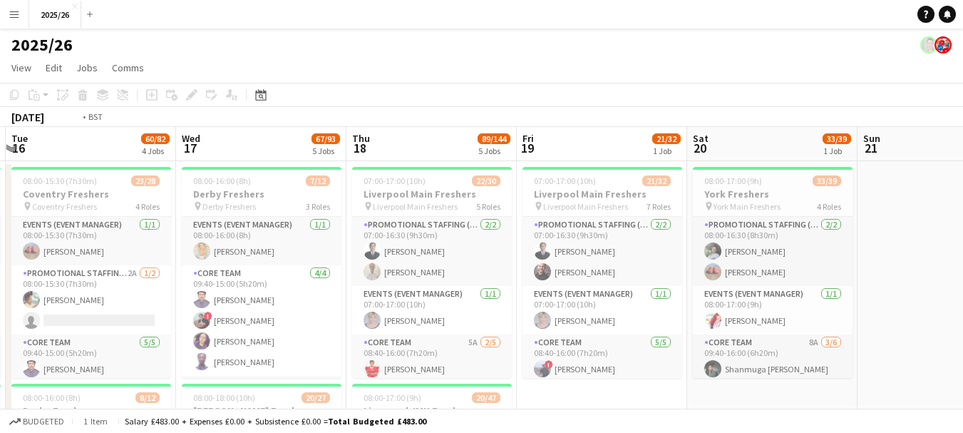
drag, startPoint x: 523, startPoint y: 230, endPoint x: 836, endPoint y: 270, distance: 316.3
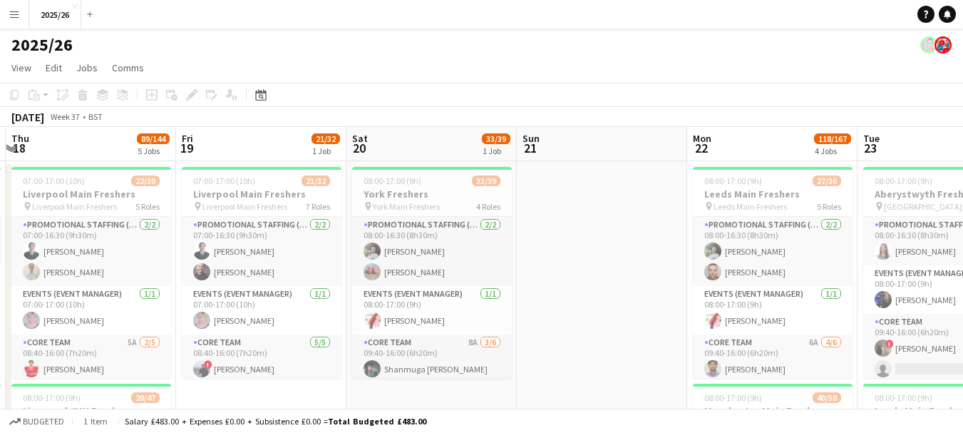
drag, startPoint x: 836, startPoint y: 270, endPoint x: 282, endPoint y: 234, distance: 555.9
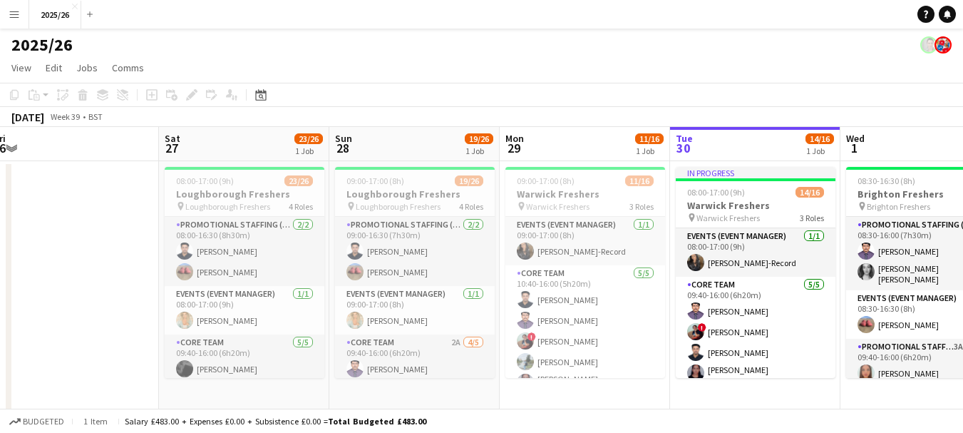
drag, startPoint x: 309, startPoint y: 269, endPoint x: 164, endPoint y: 304, distance: 149.8
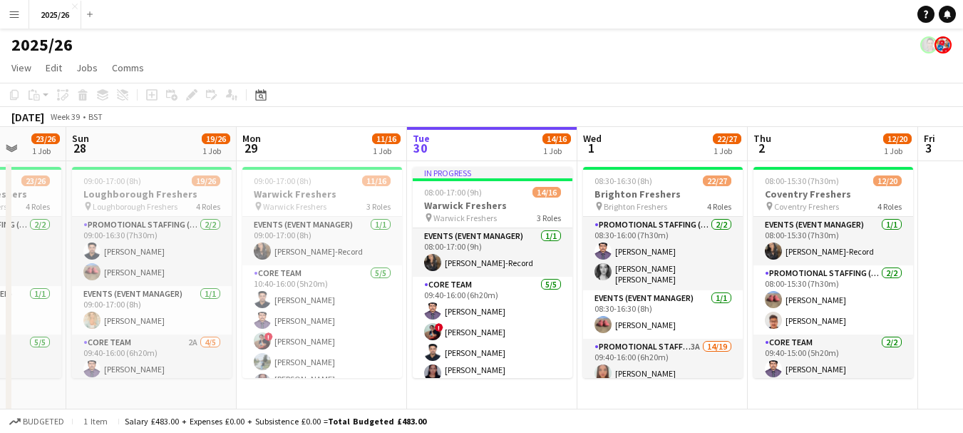
scroll to position [0, 446]
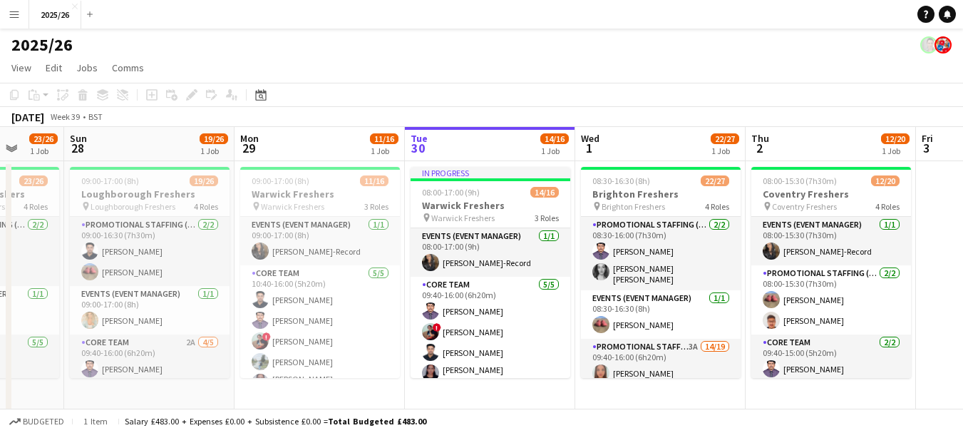
drag, startPoint x: 571, startPoint y: 327, endPoint x: 308, endPoint y: 277, distance: 267.9
